Goal: Task Accomplishment & Management: Manage account settings

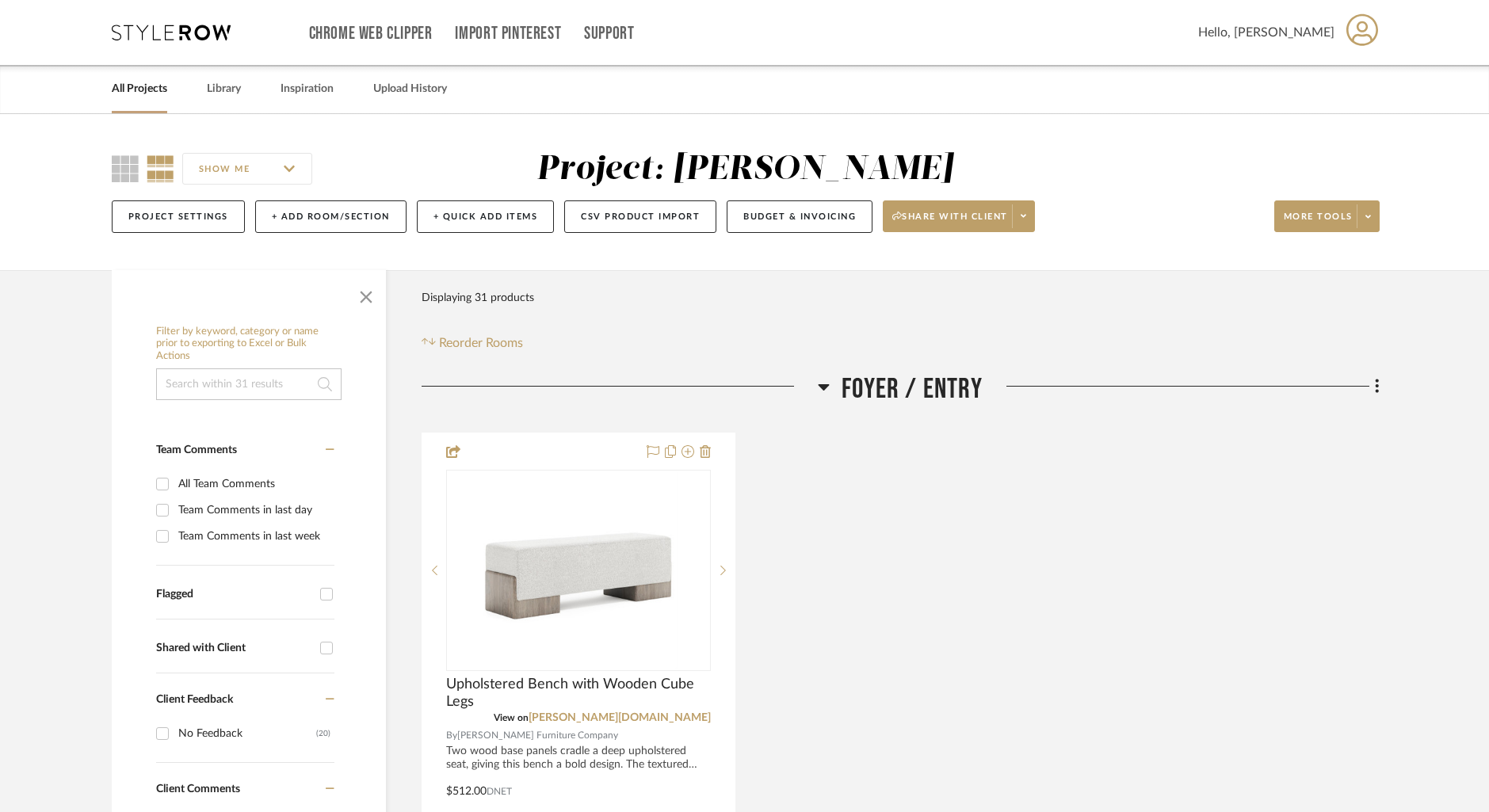
click at [129, 98] on link "All Projects" at bounding box center [139, 89] width 56 height 21
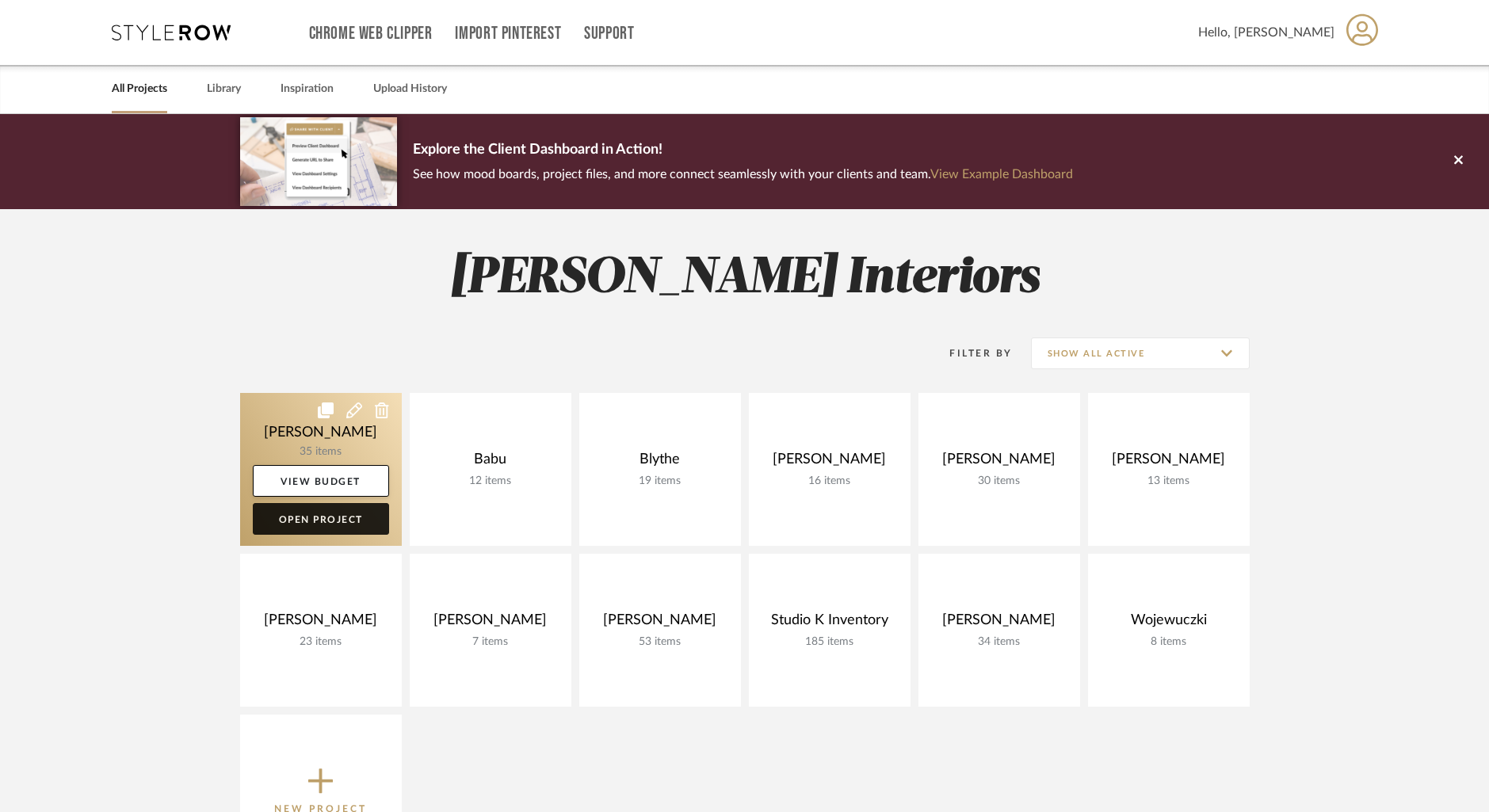
click at [337, 533] on link "Open Project" at bounding box center [321, 518] width 136 height 32
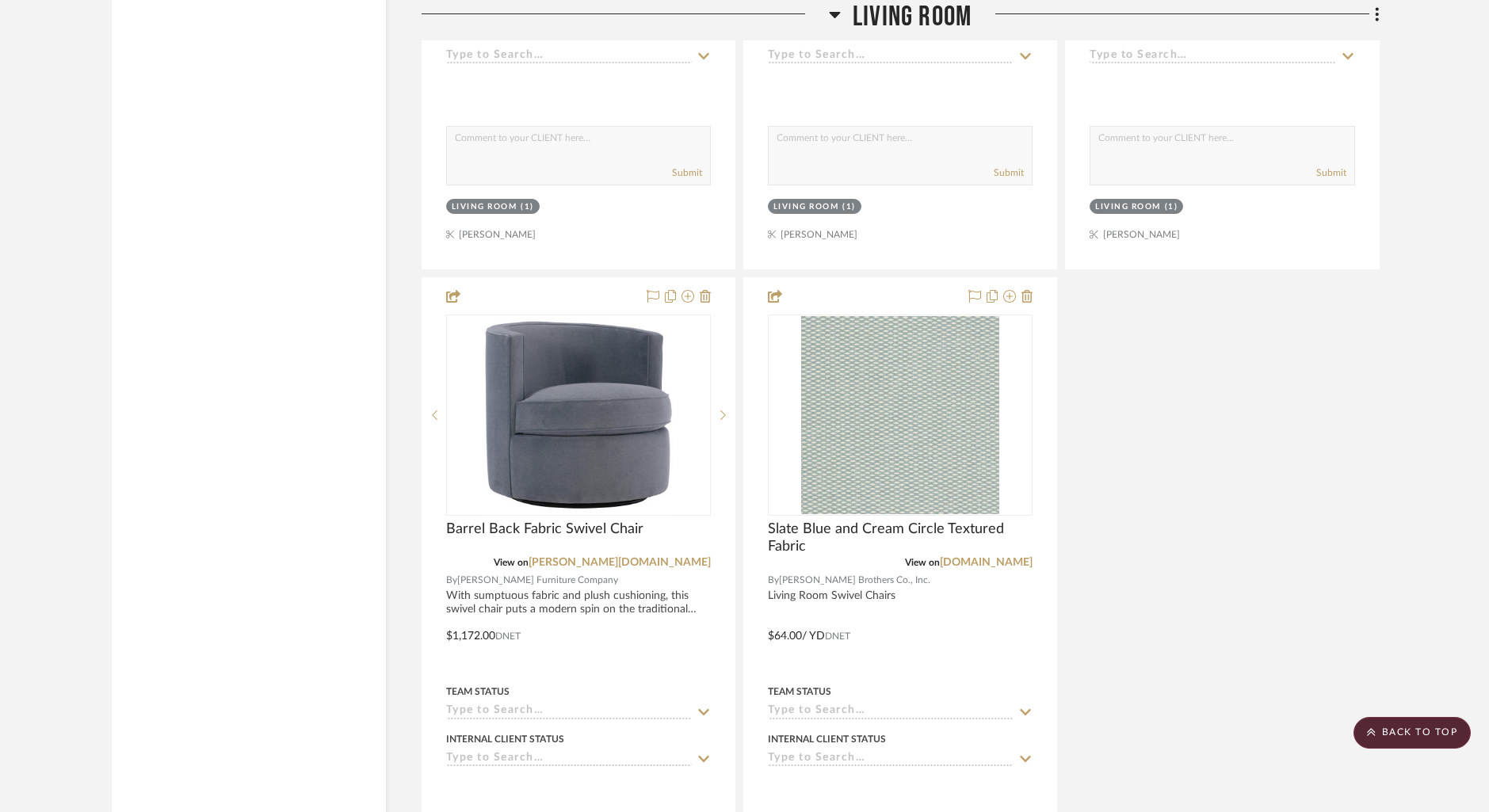
scroll to position [4748, 0]
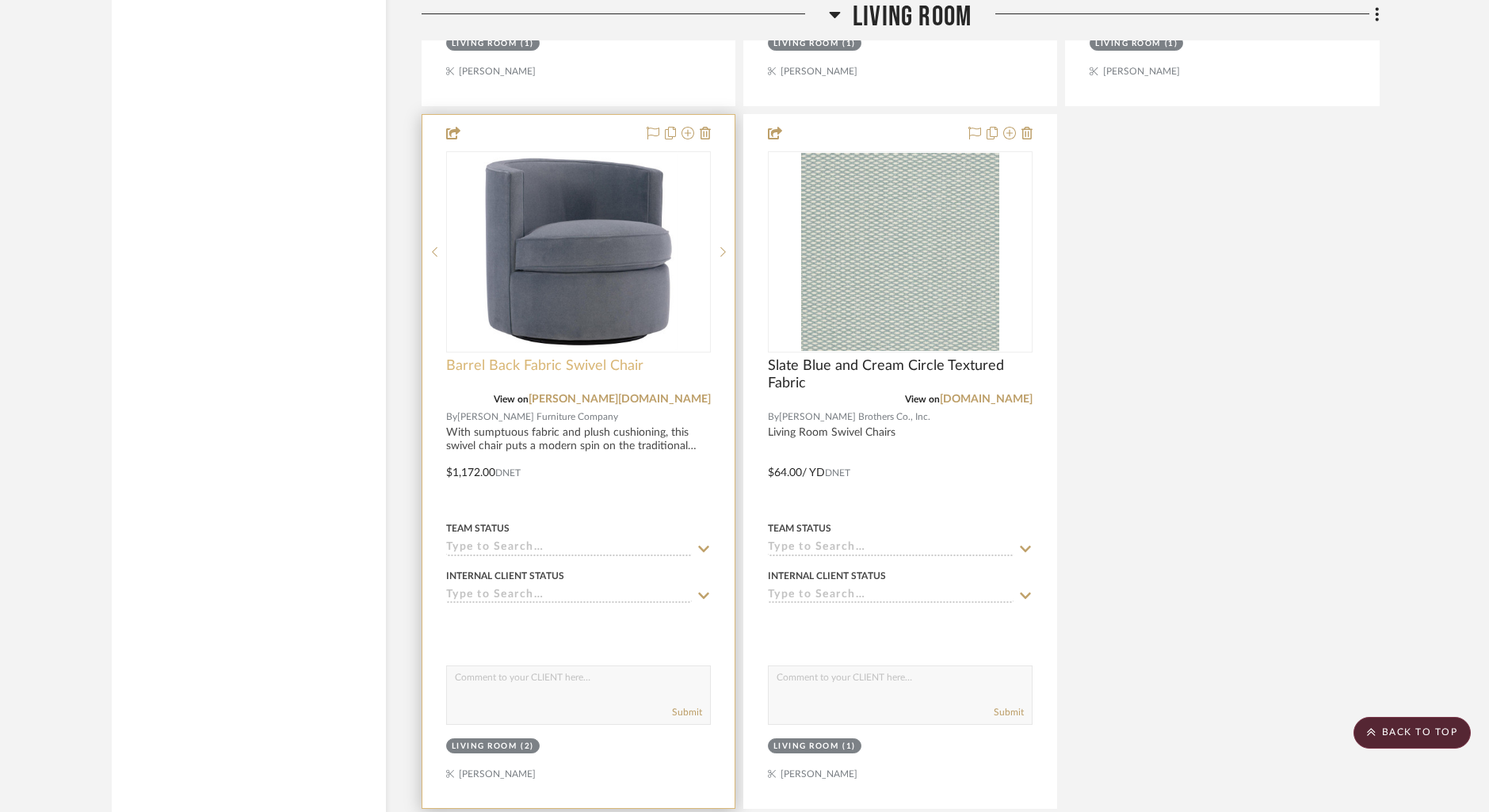
click at [500, 365] on span "Barrel Back Fabric Swivel Chair" at bounding box center [545, 366] width 198 height 17
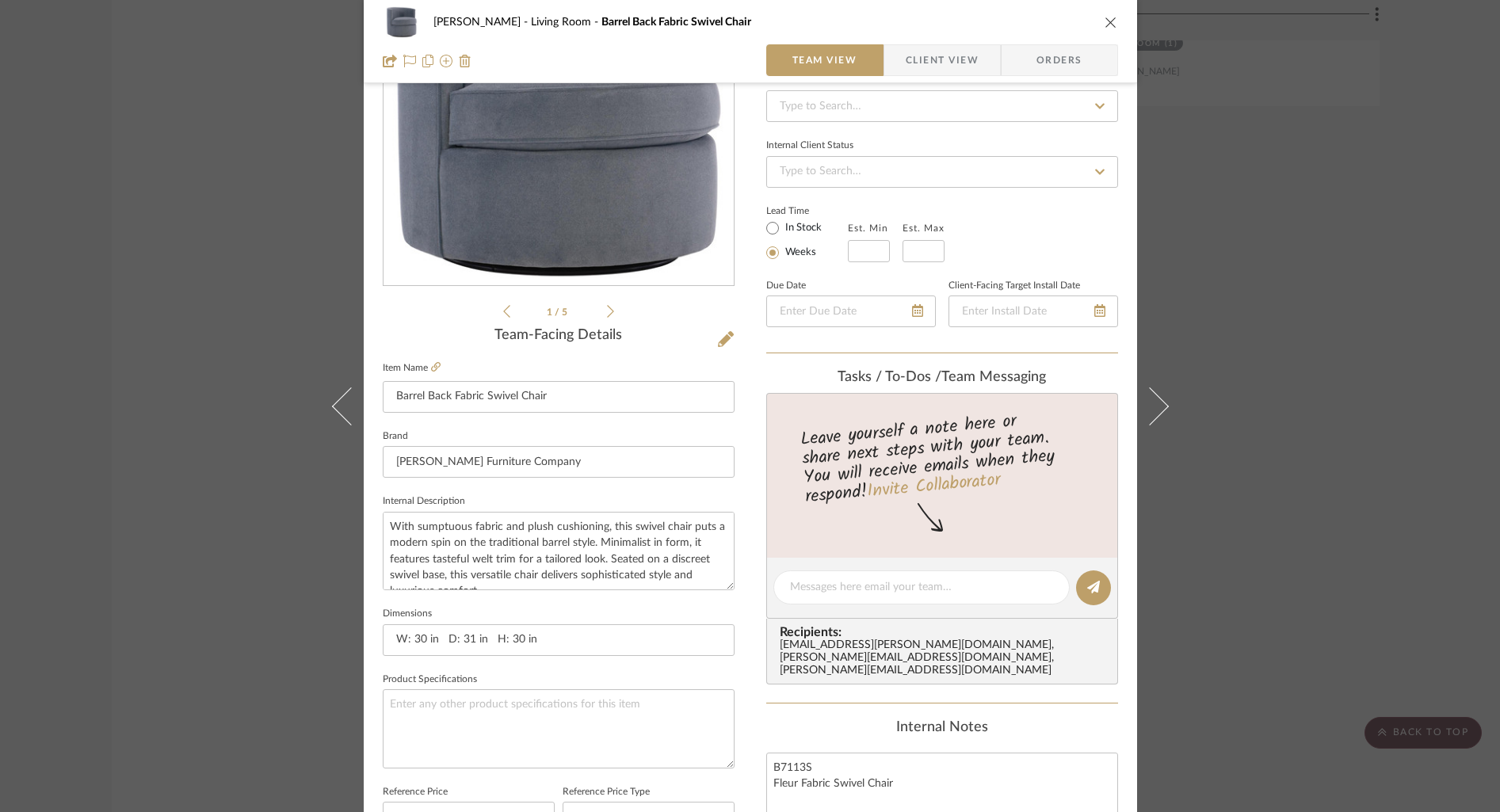
scroll to position [244, 0]
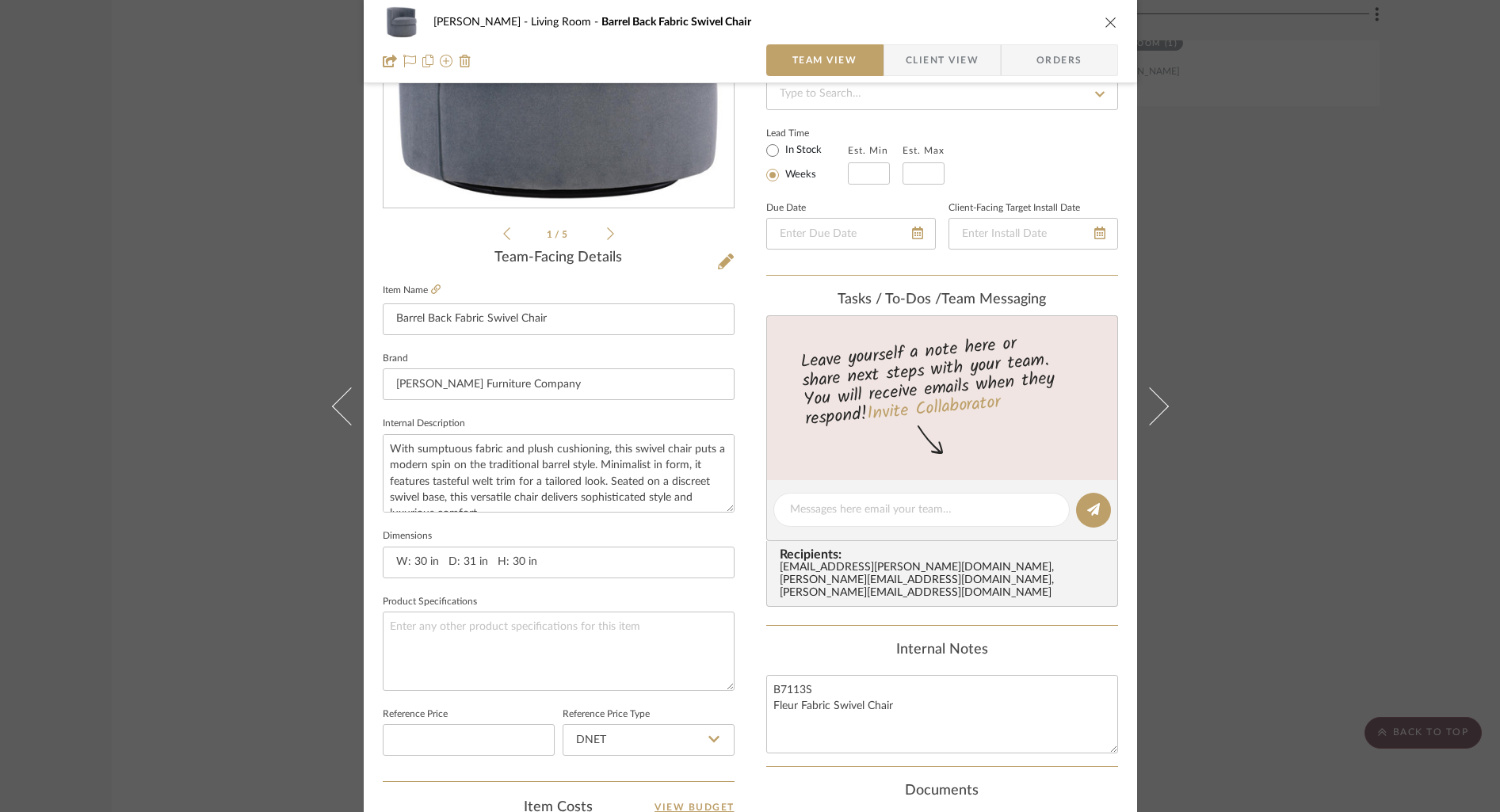
click at [1106, 25] on icon "close" at bounding box center [1110, 22] width 13 height 13
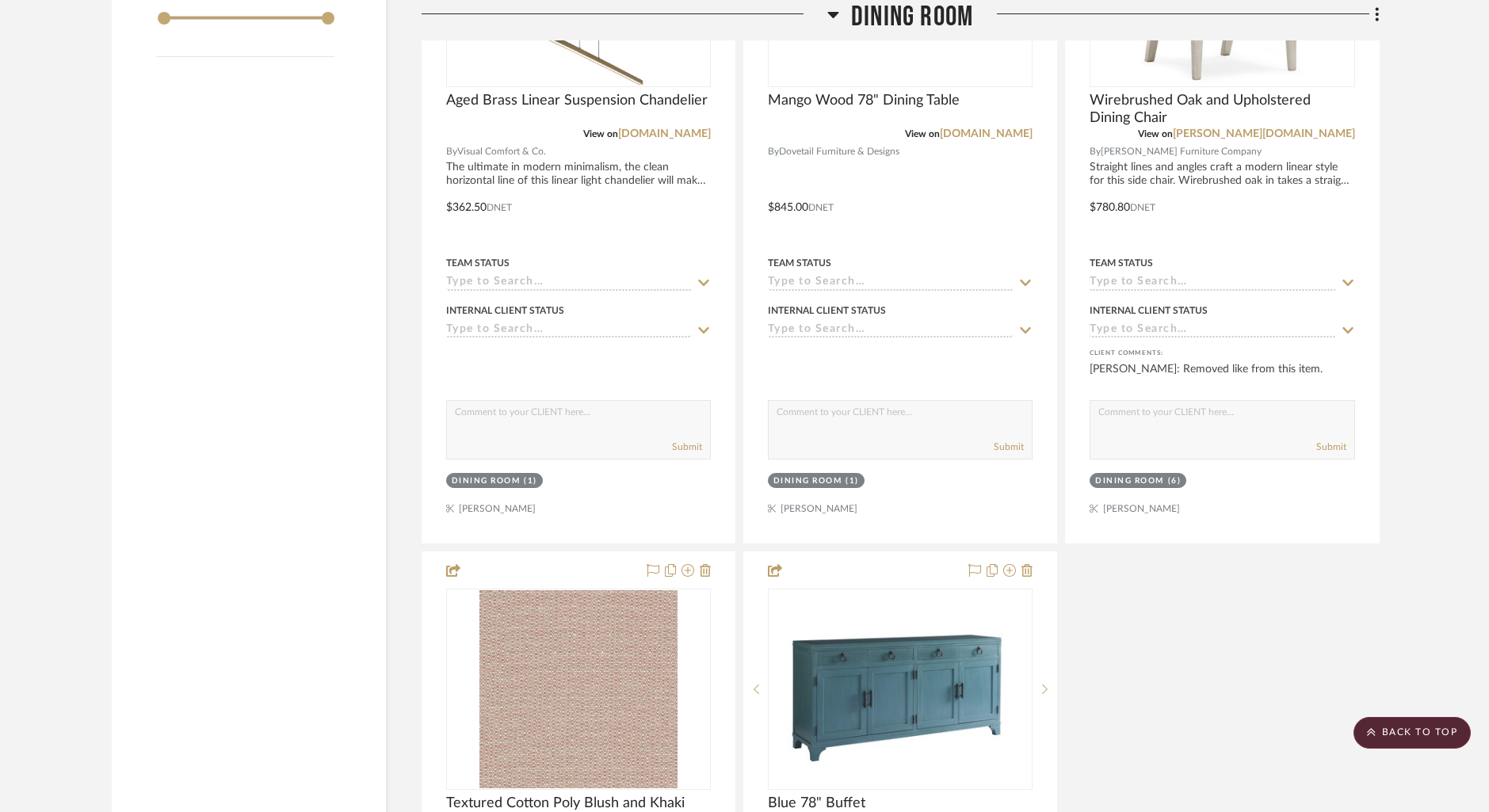
scroll to position [2041, 0]
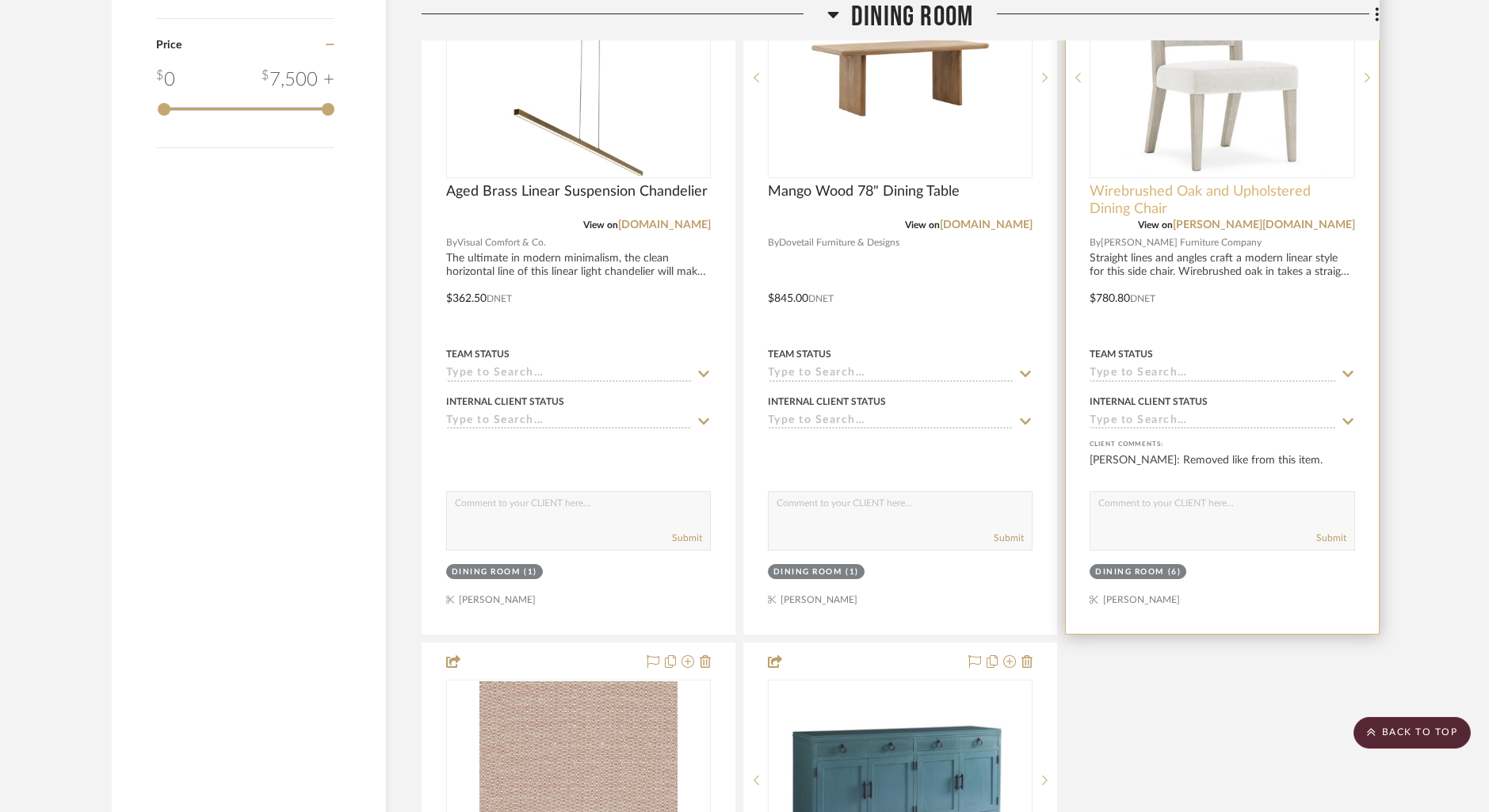
click at [1232, 194] on span "Wirebrushed Oak and Upholstered Dining Chair" at bounding box center [1221, 200] width 264 height 35
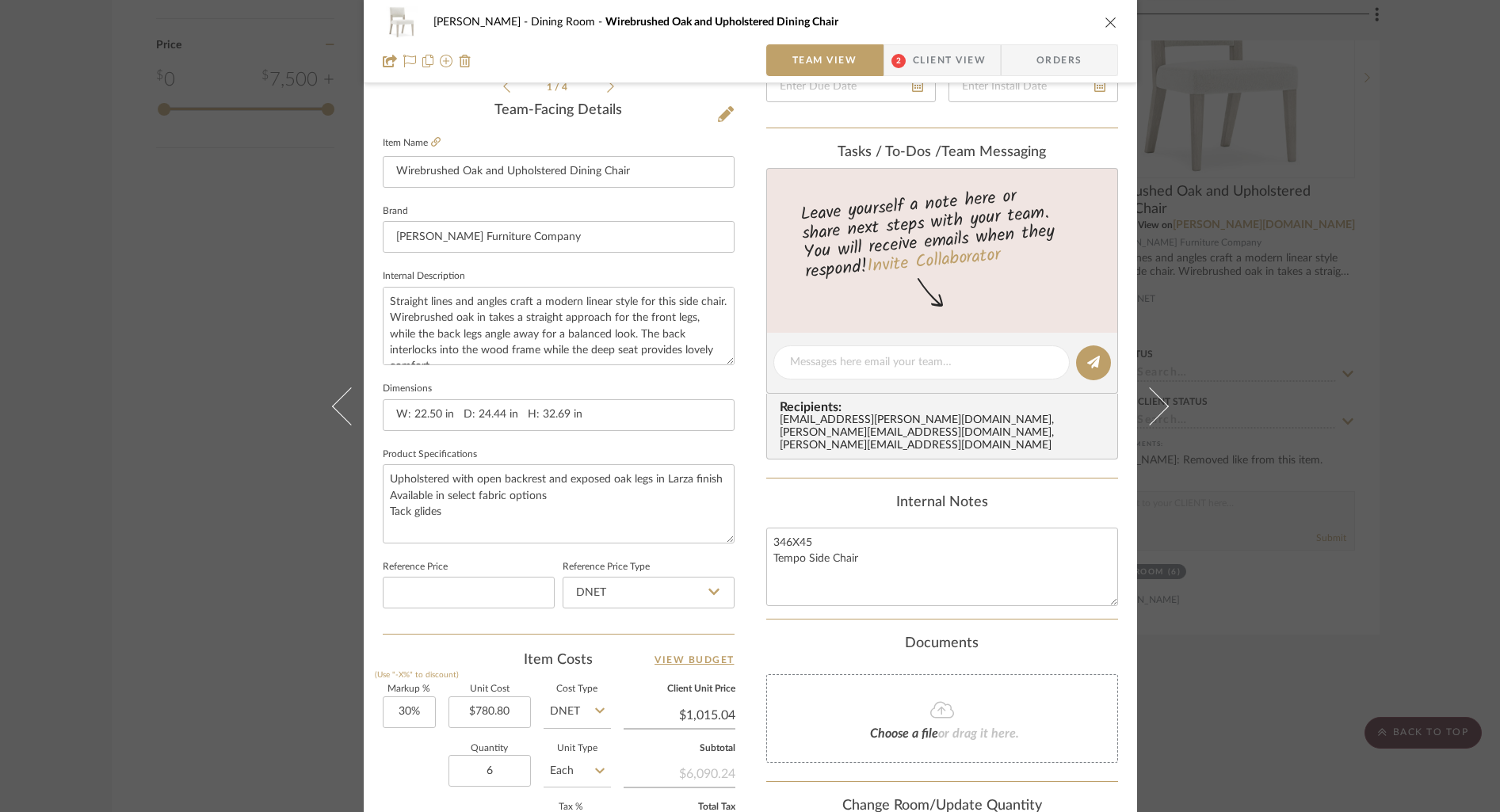
scroll to position [0, 0]
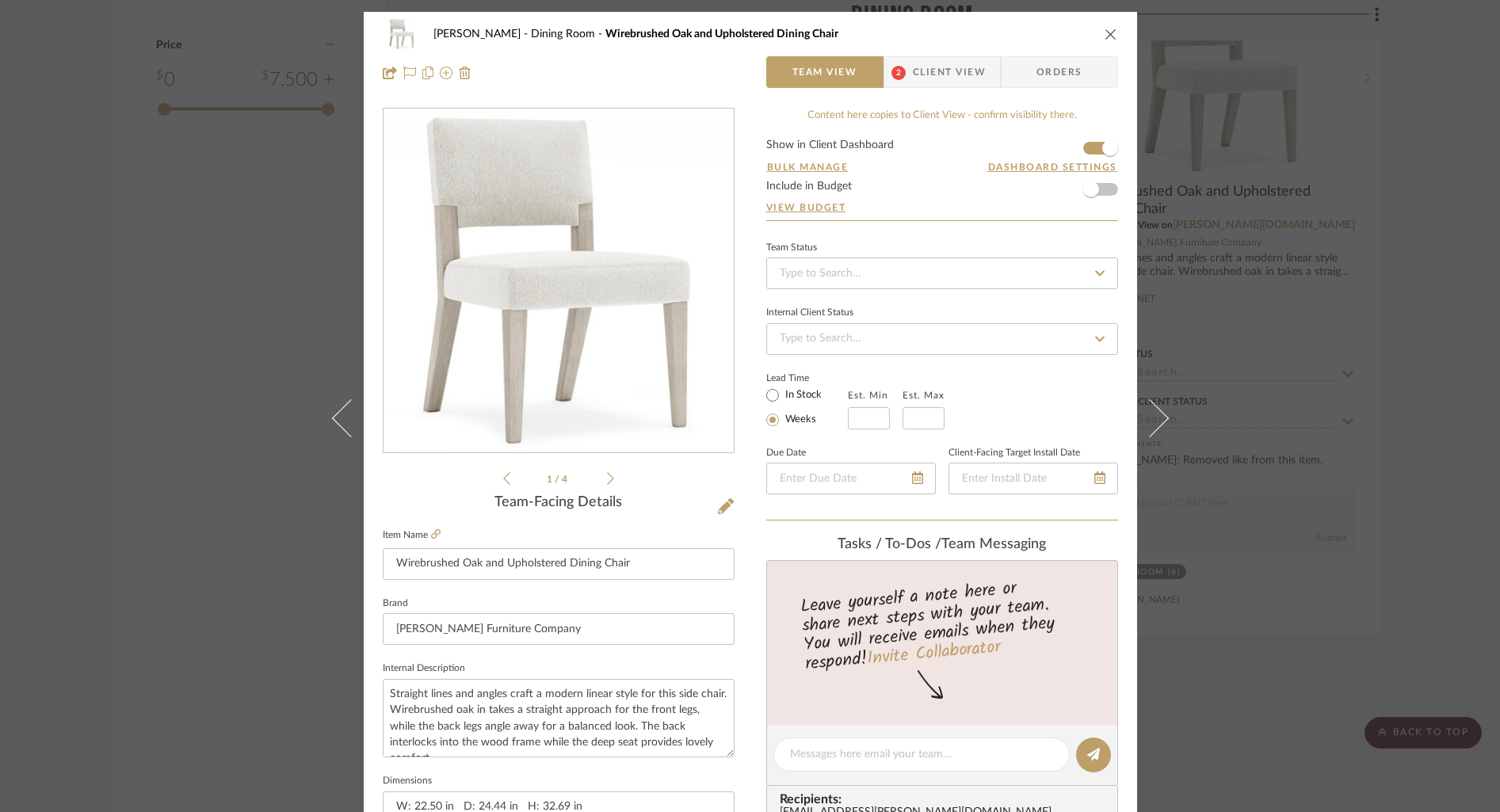
click at [1104, 32] on icon "close" at bounding box center [1110, 33] width 13 height 13
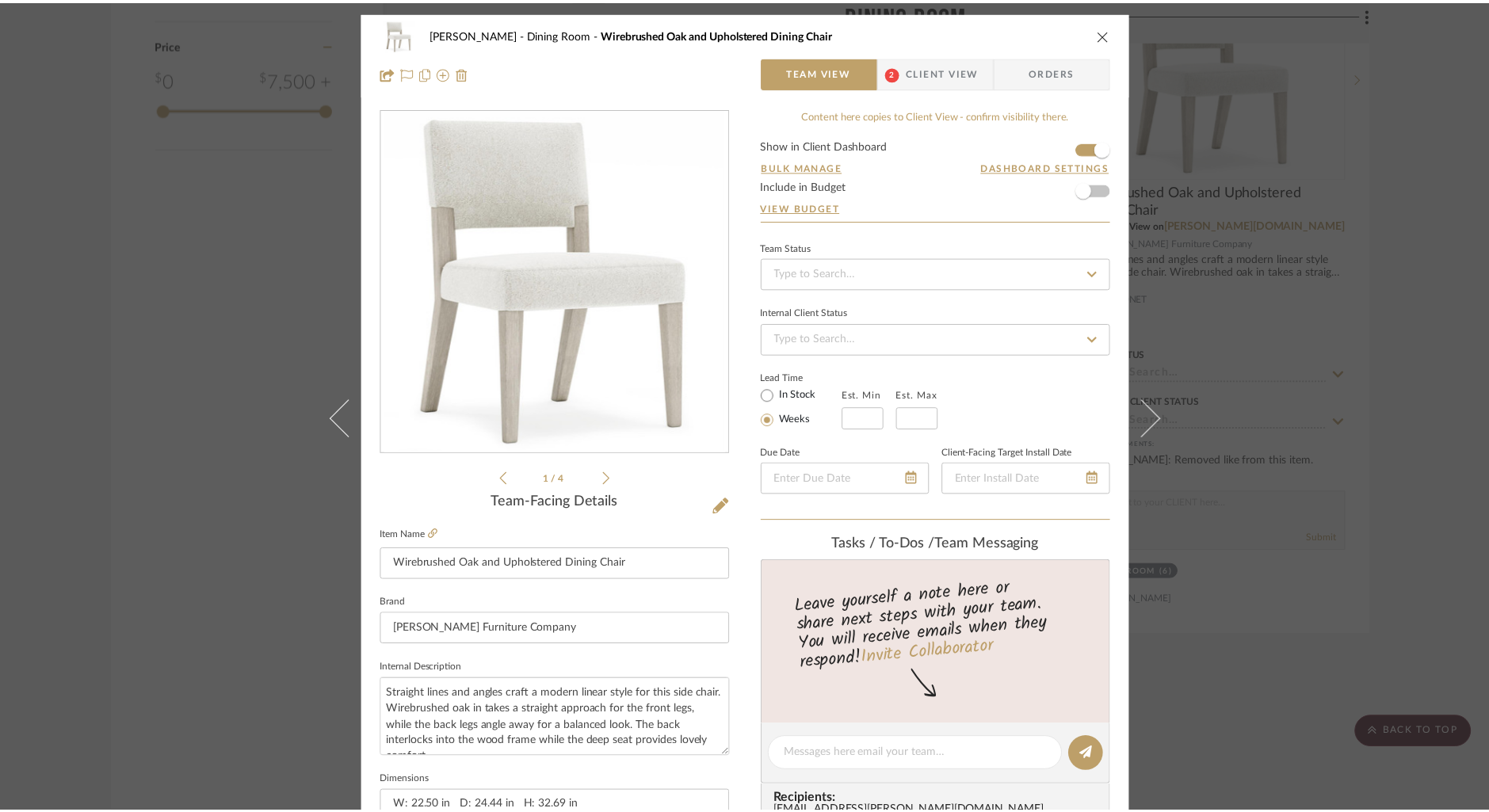
scroll to position [2041, 0]
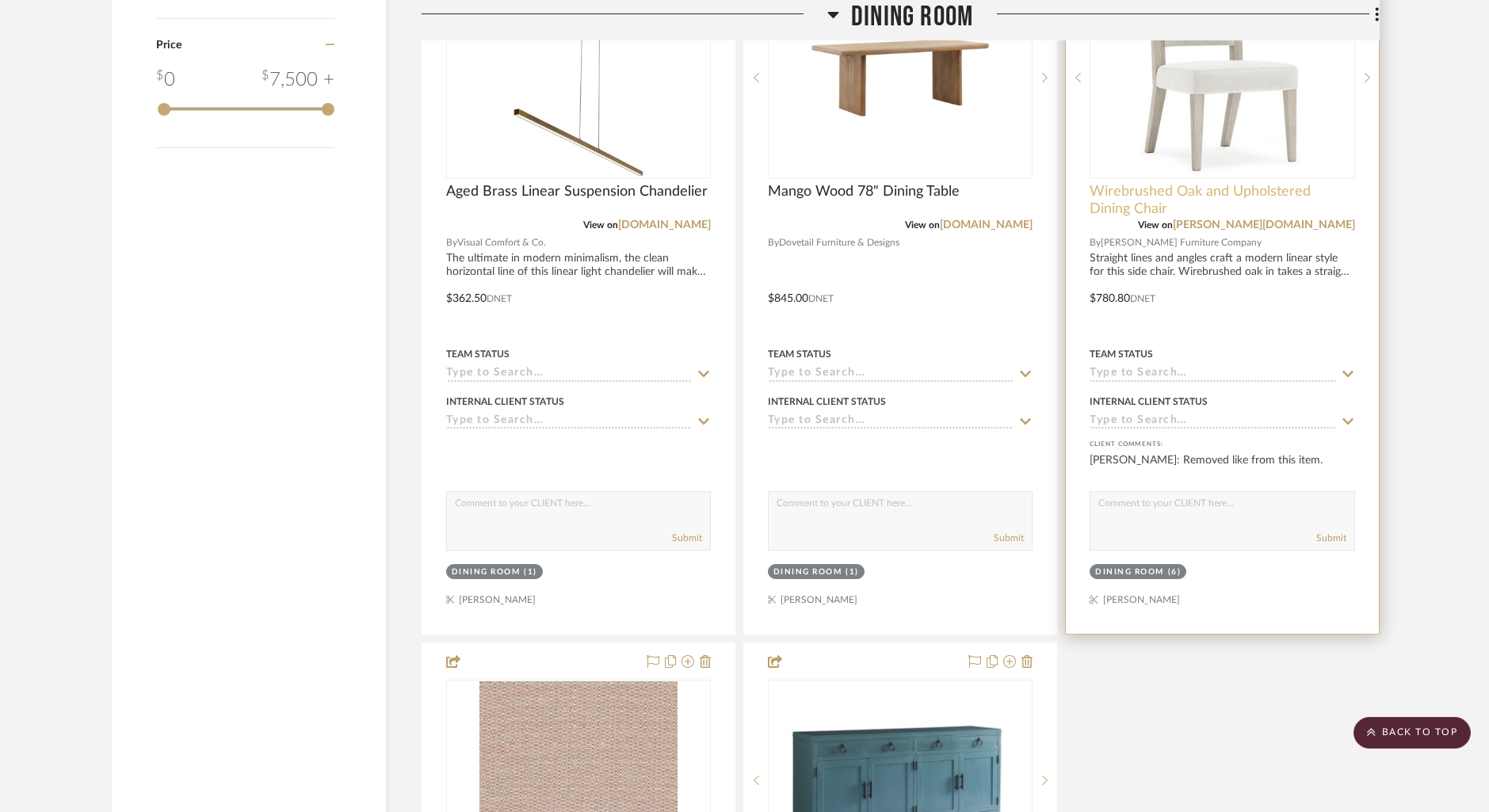
click at [1171, 193] on span "Wirebrushed Oak and Upholstered Dining Chair" at bounding box center [1221, 200] width 264 height 35
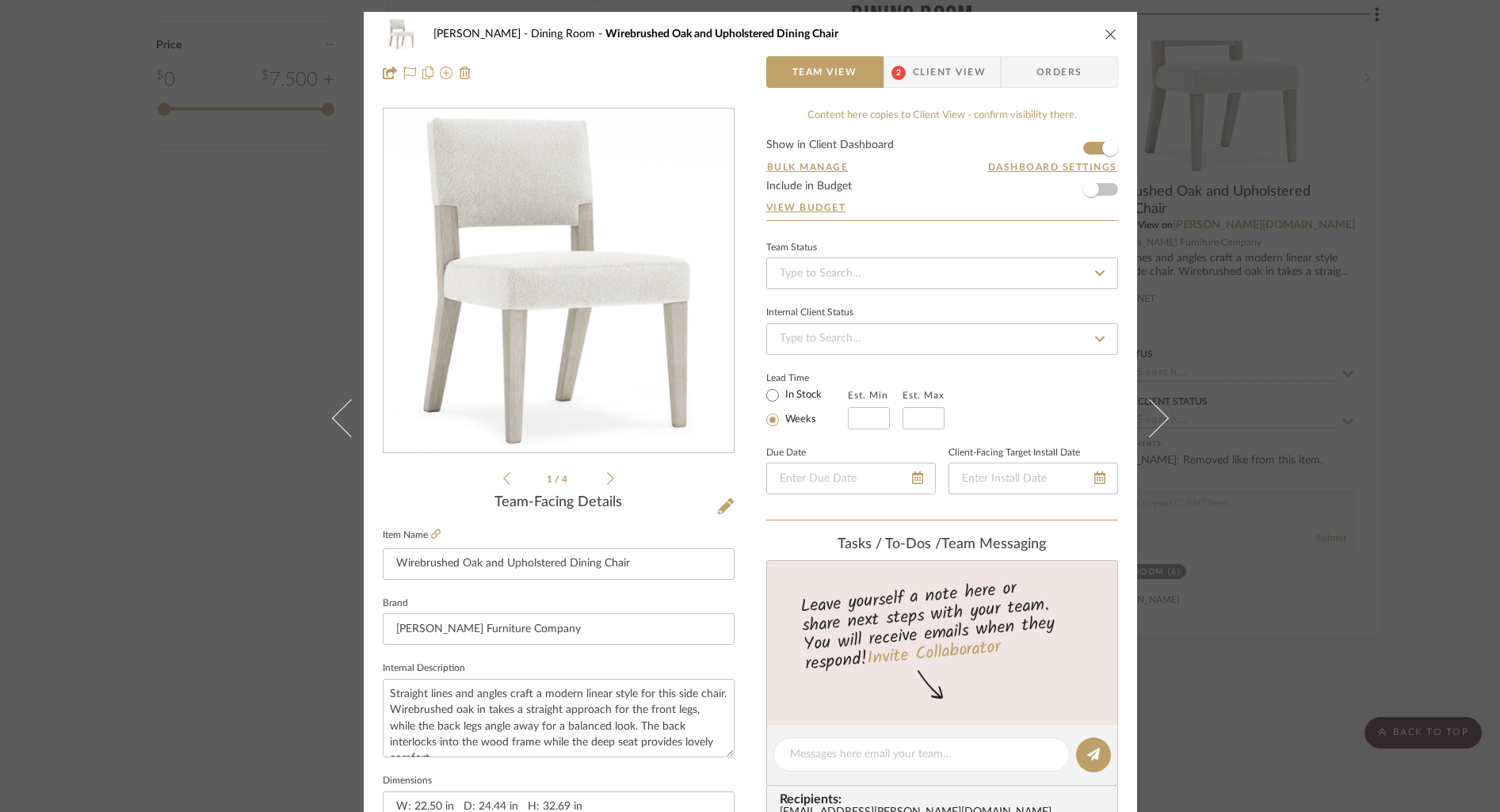
click at [916, 76] on span "Client View" at bounding box center [948, 72] width 73 height 32
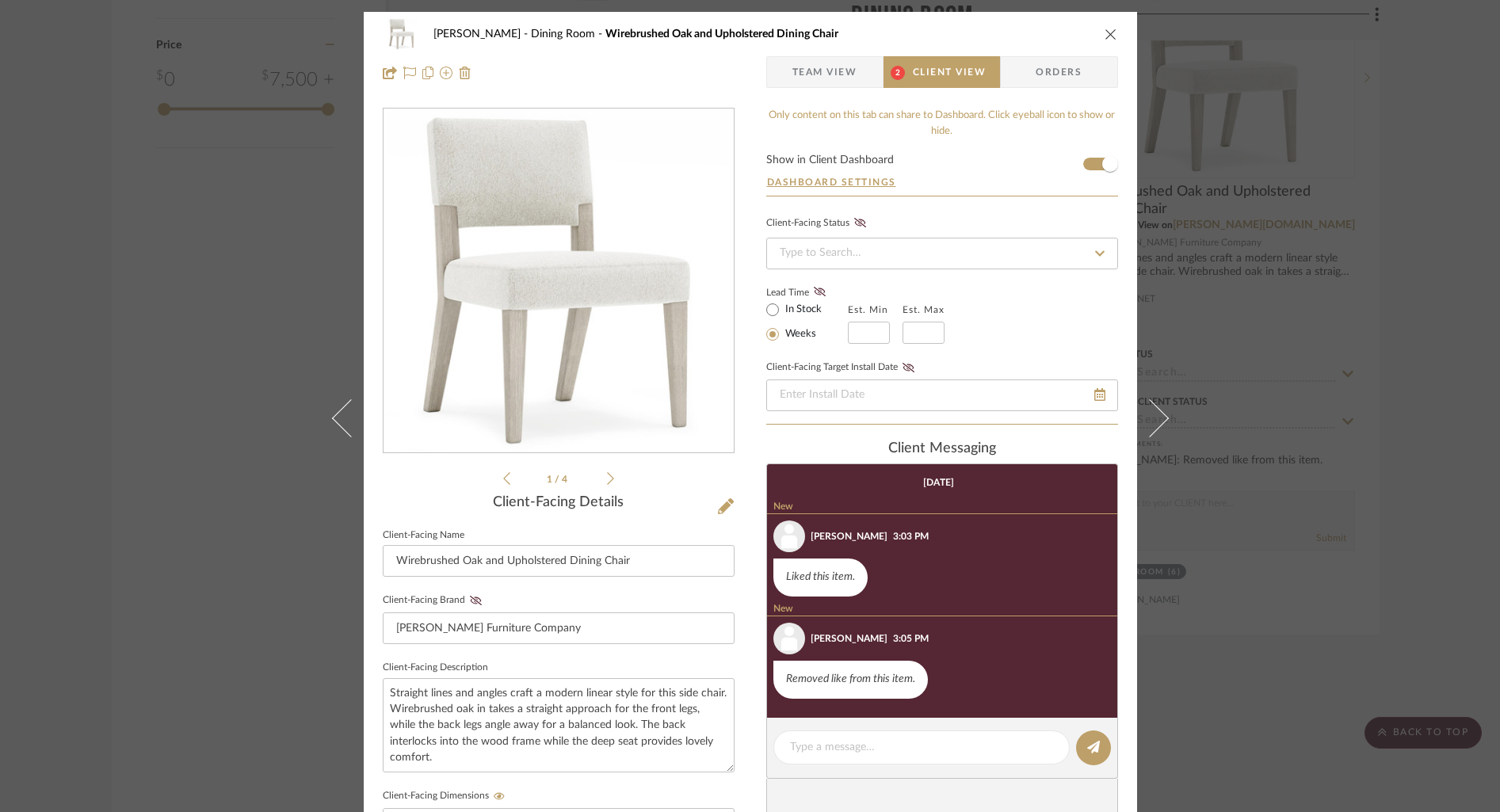
click at [1105, 32] on icon "close" at bounding box center [1110, 33] width 13 height 13
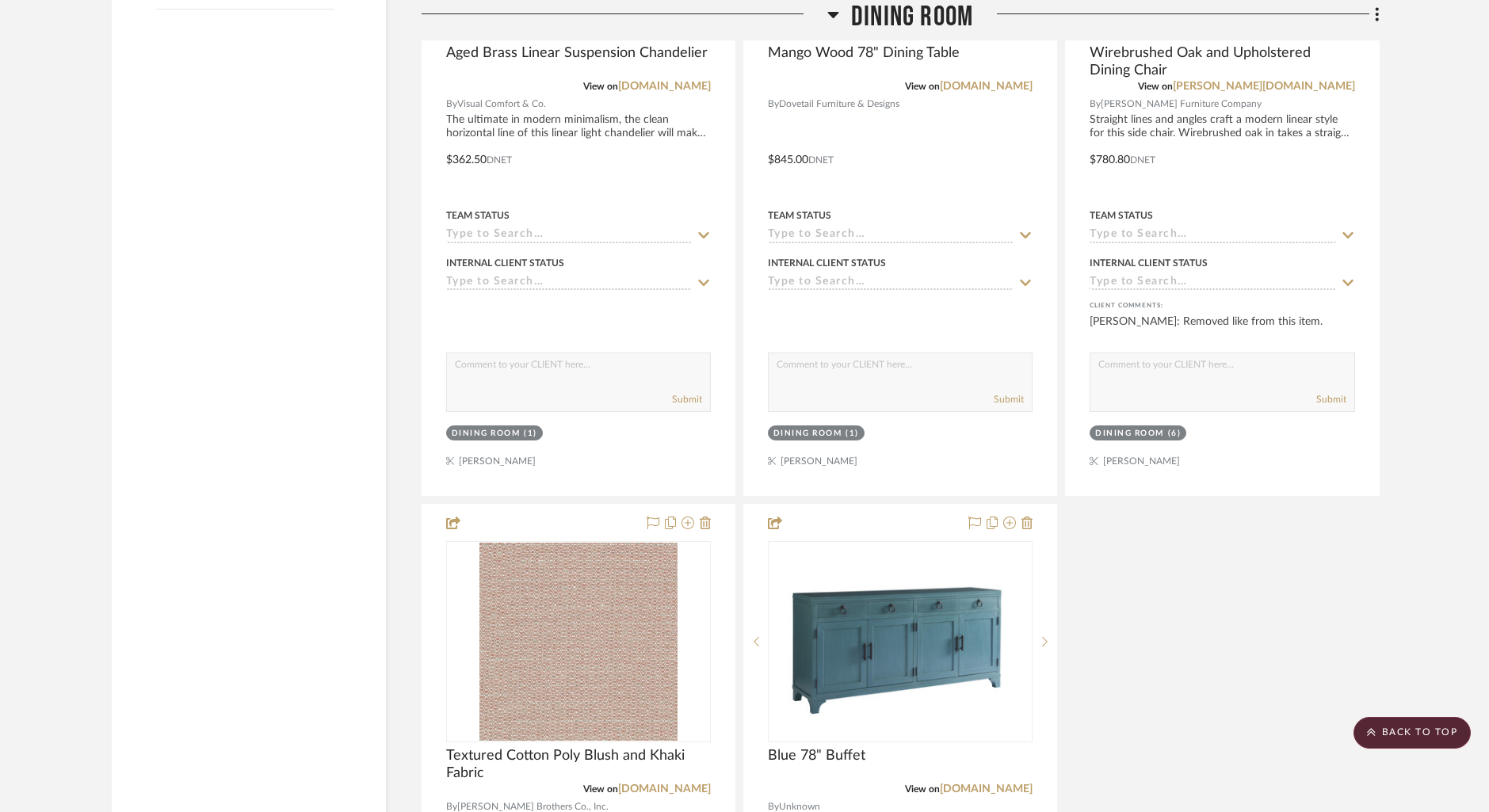
scroll to position [2193, 0]
